Goal: Information Seeking & Learning: Learn about a topic

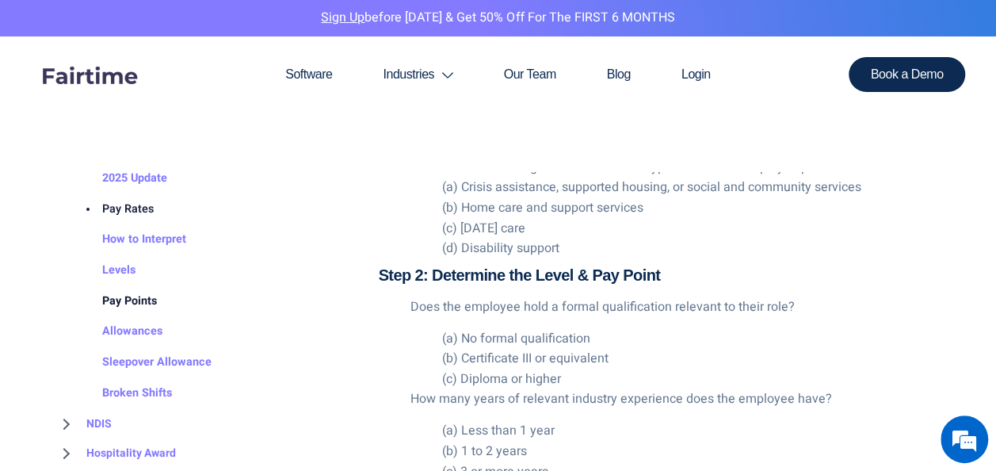
scroll to position [82, 0]
click at [126, 303] on link "Pay Points" at bounding box center [114, 299] width 86 height 31
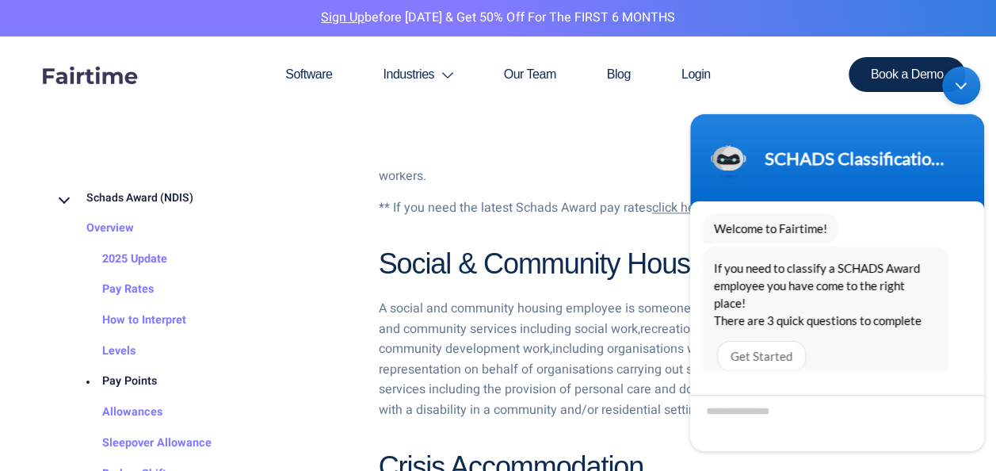
scroll to position [1044, 0]
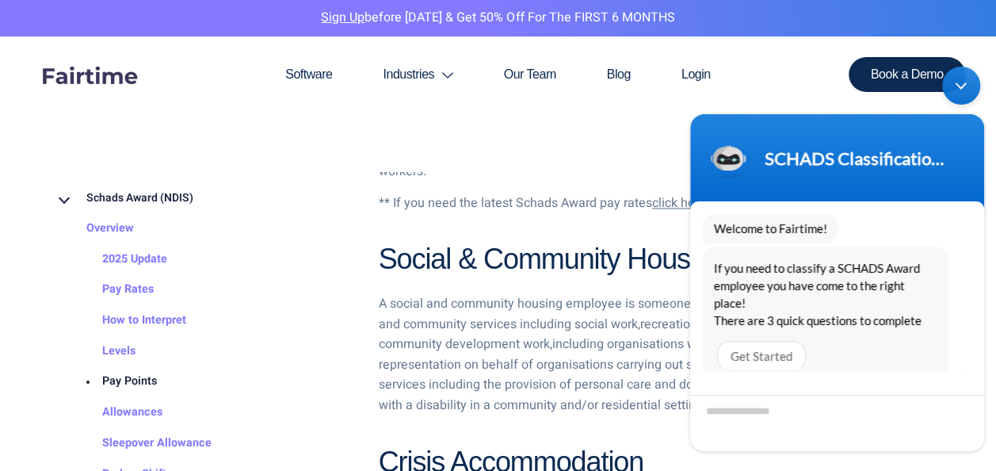
click at [610, 334] on p "A social and community housing employee is someone who is involved in the provi…" at bounding box center [660, 355] width 563 height 122
click at [632, 155] on section "Software Industries Aged Care Award Schads Award Clerks Private Sector Award Le…" at bounding box center [498, 103] width 996 height 135
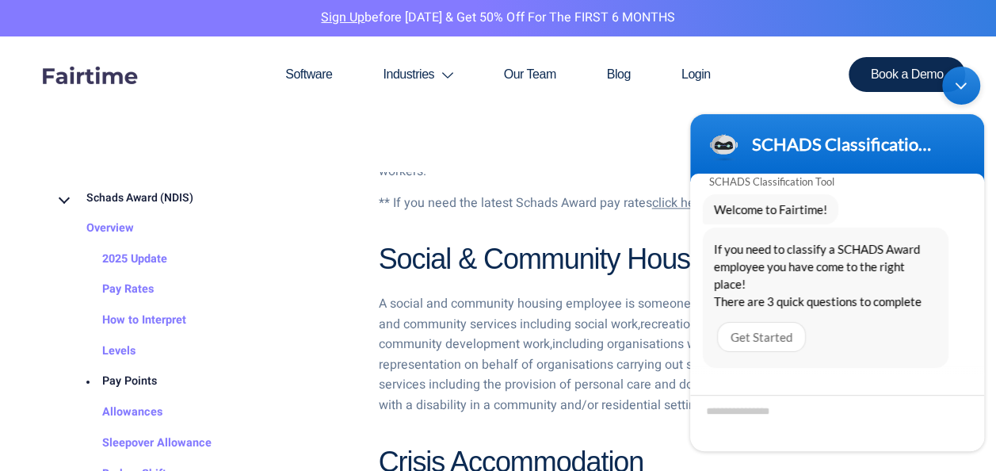
scroll to position [8, 0]
